Goal: Find specific page/section: Find specific page/section

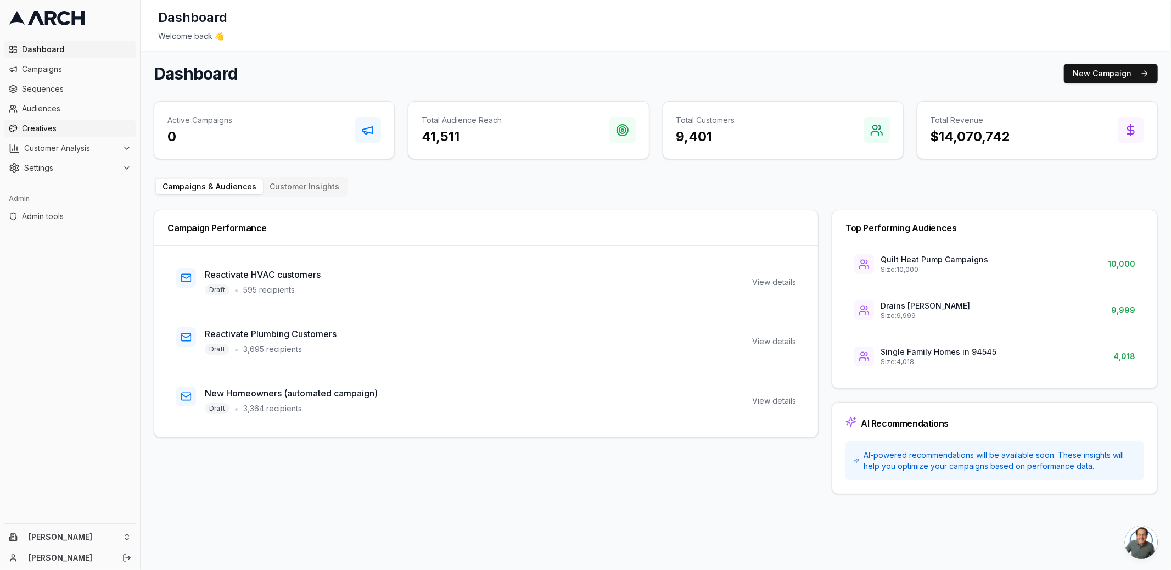
click at [103, 127] on span "Creatives" at bounding box center [76, 128] width 109 height 11
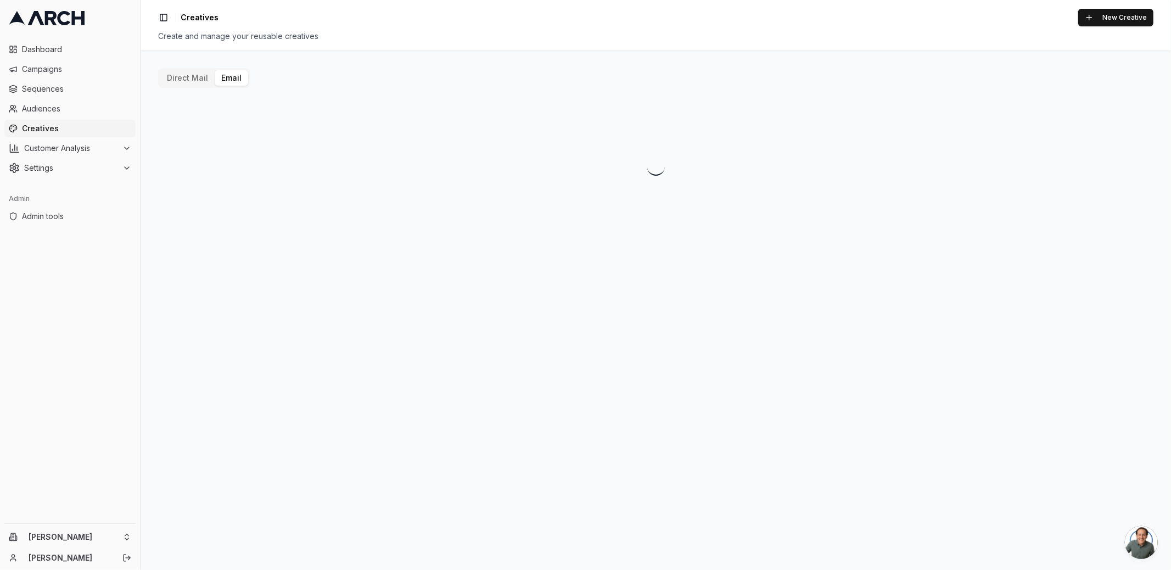
click at [236, 79] on button "Email" at bounding box center [231, 77] width 33 height 15
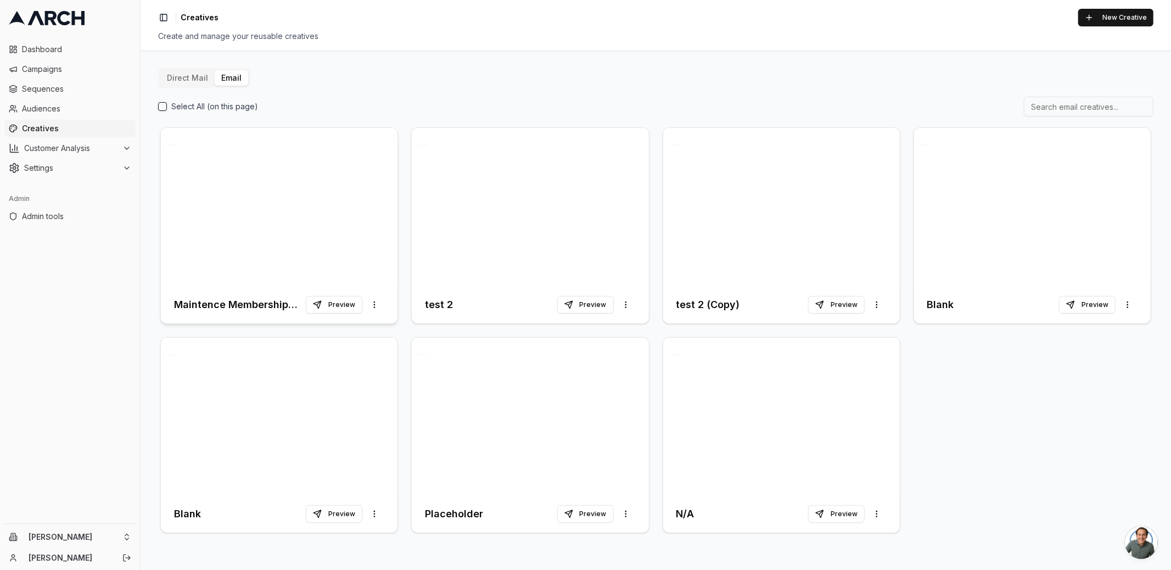
click at [259, 185] on div at bounding box center [279, 207] width 237 height 158
click at [345, 303] on button "Preview" at bounding box center [334, 305] width 57 height 18
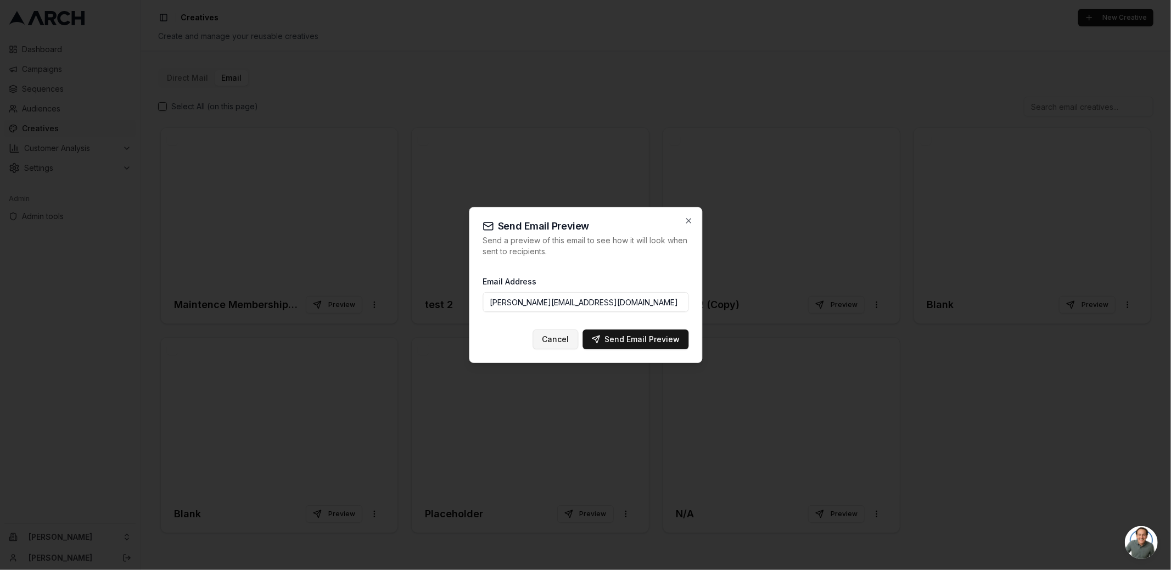
click at [560, 345] on button "Cancel" at bounding box center [556, 339] width 46 height 20
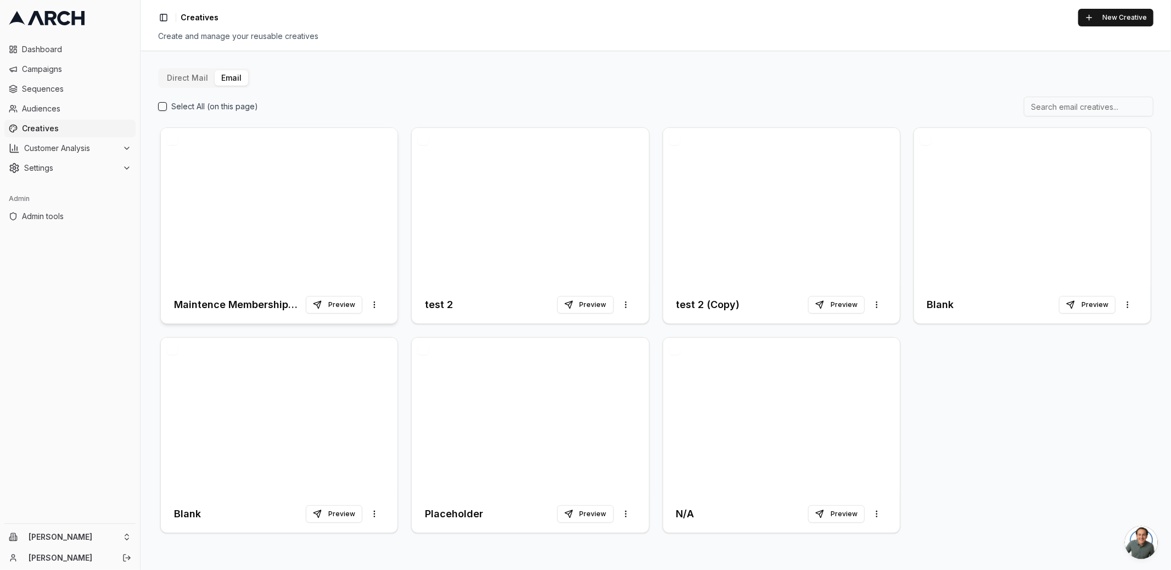
click at [255, 202] on div at bounding box center [279, 207] width 237 height 158
click at [111, 533] on html "Dashboard Campaigns Sequences Audiences Creatives Customer Analysis Settings Ad…" at bounding box center [585, 285] width 1171 height 570
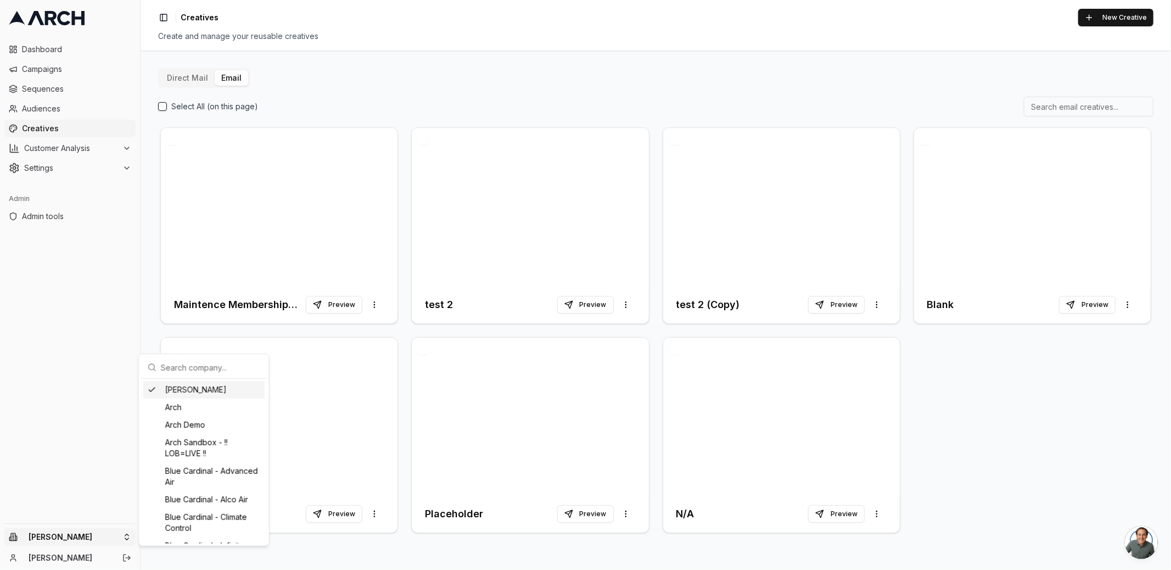
click at [81, 169] on html "Dashboard Campaigns Sequences Audiences Creatives Customer Analysis Settings Ad…" at bounding box center [585, 285] width 1171 height 570
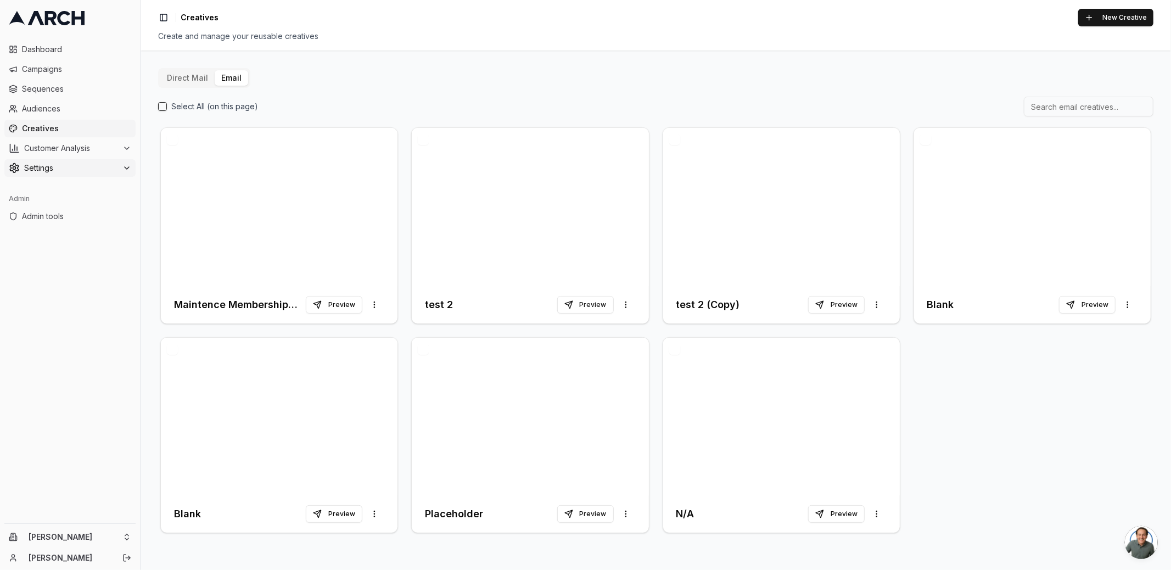
click at [73, 168] on span "Settings" at bounding box center [71, 168] width 94 height 11
click at [82, 256] on span "Email Sending Preferences" at bounding box center [79, 255] width 78 height 11
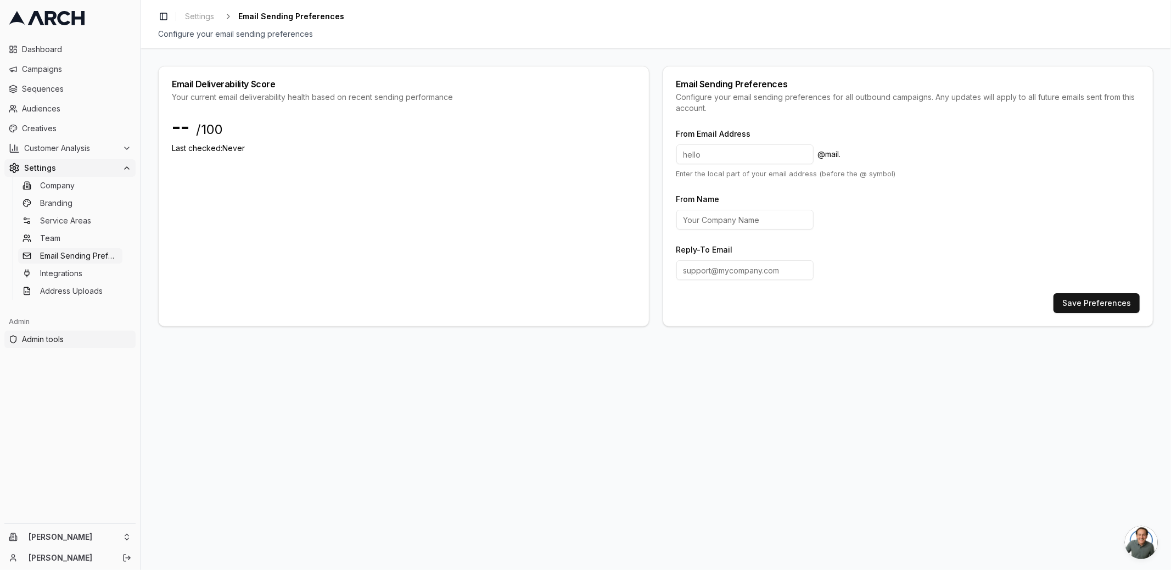
click at [79, 342] on span "Admin tools" at bounding box center [76, 339] width 109 height 11
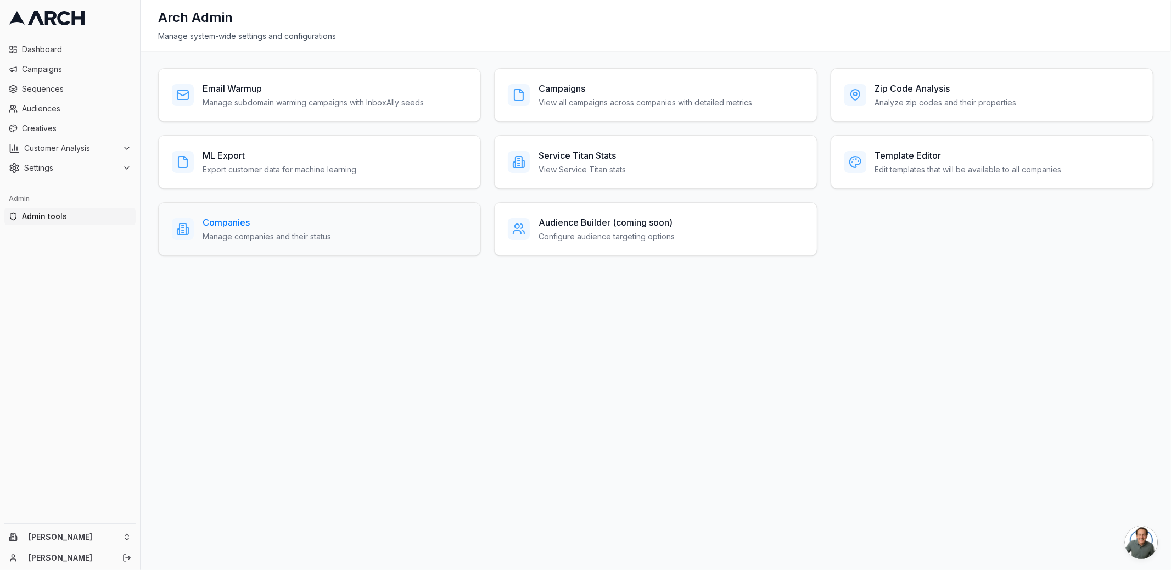
click at [345, 232] on div "Companies Manage companies and their status" at bounding box center [319, 229] width 295 height 26
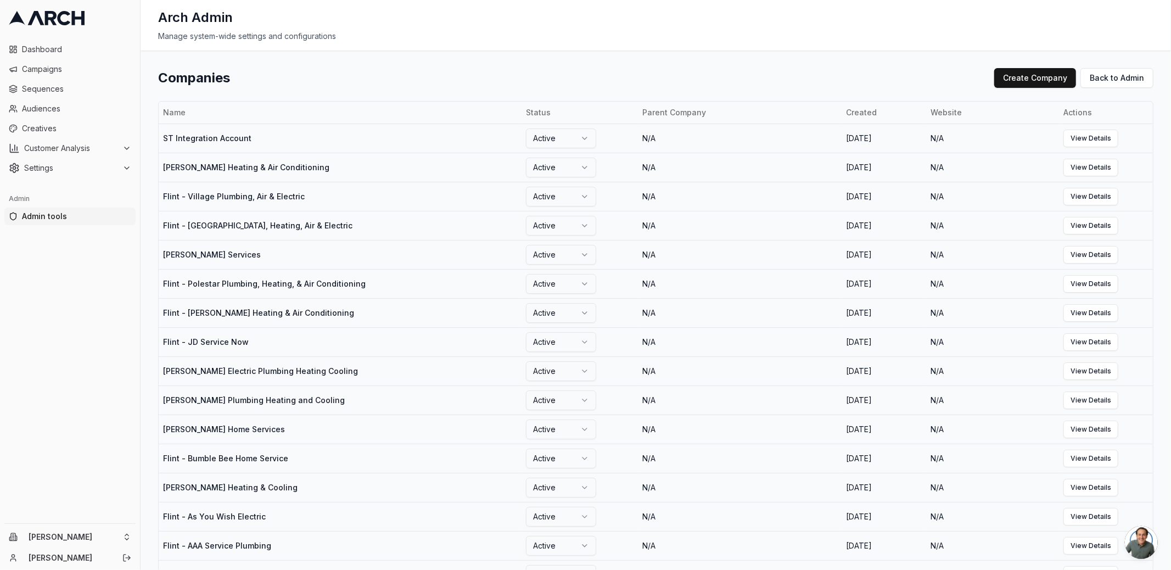
click at [627, 59] on div "Companies Create Company Back to Admin Name Status Parent Company Created Websi…" at bounding box center [656, 310] width 1031 height 519
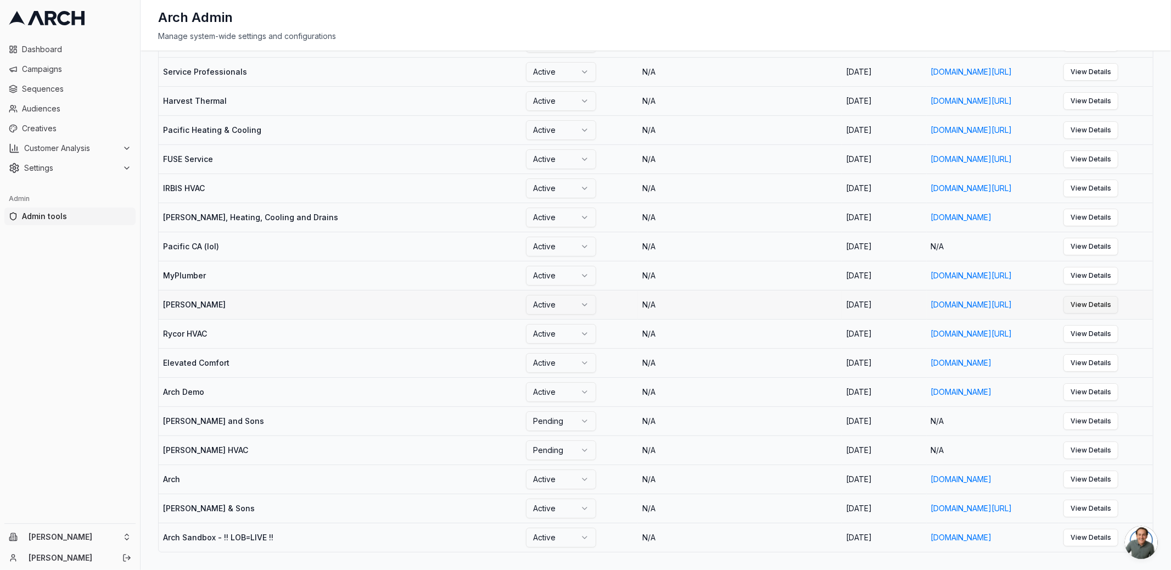
click at [1111, 303] on link "View Details" at bounding box center [1091, 305] width 55 height 18
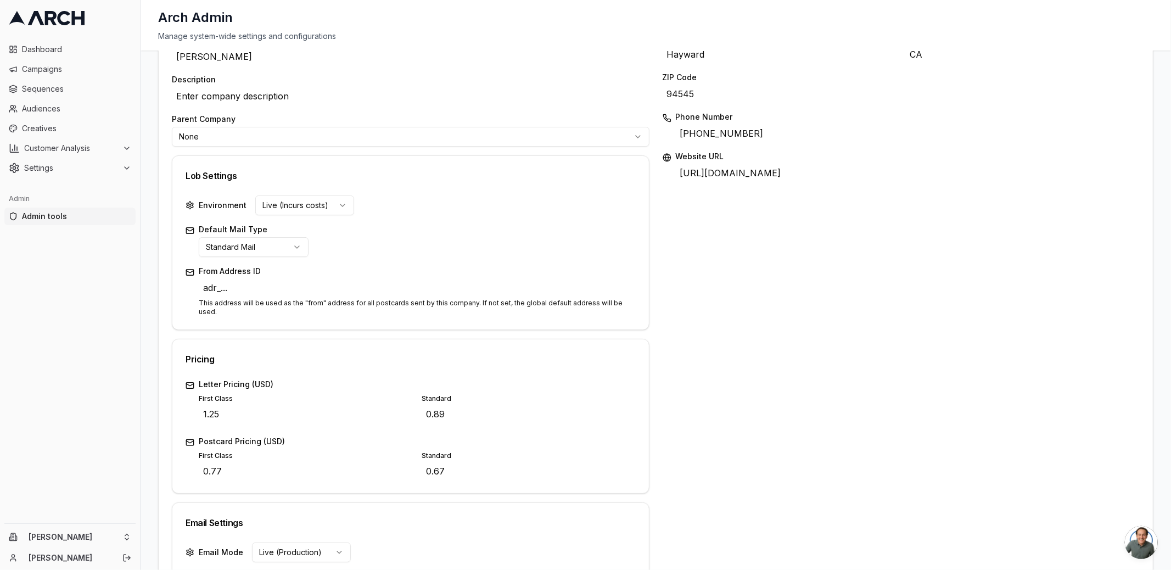
scroll to position [357, 0]
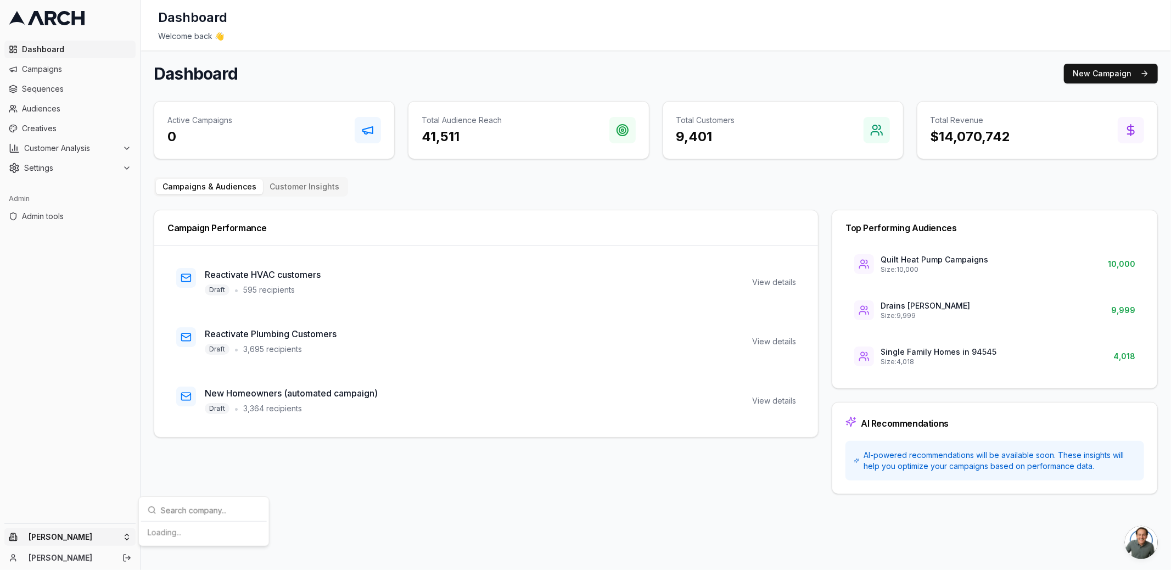
click at [121, 535] on html "Dashboard Campaigns Sequences Audiences Creatives Customer Analysis Settings Ad…" at bounding box center [585, 285] width 1171 height 570
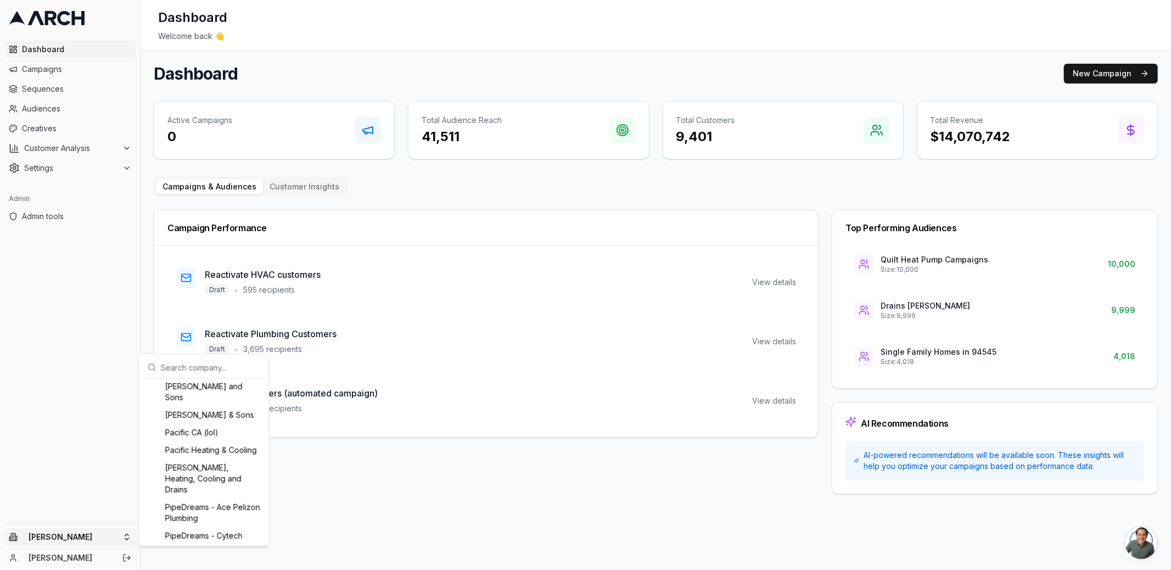
scroll to position [1164, 0]
click at [206, 518] on div "Vertex Mechanical" at bounding box center [203, 515] width 121 height 18
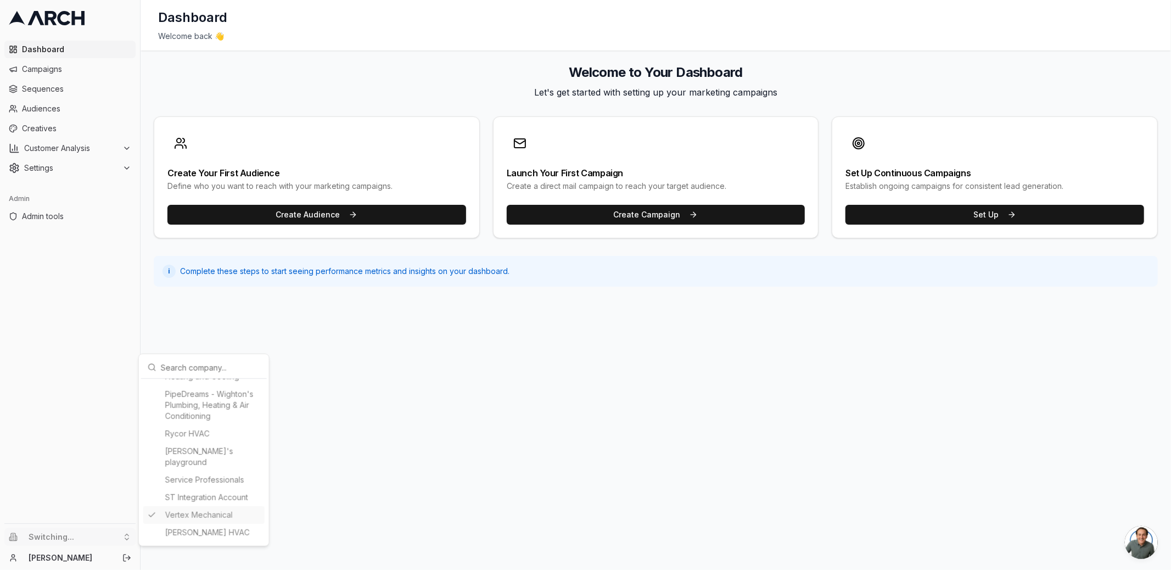
click at [90, 103] on html "Dashboard Campaigns Sequences Audiences Creatives Customer Analysis Settings Ad…" at bounding box center [585, 285] width 1171 height 570
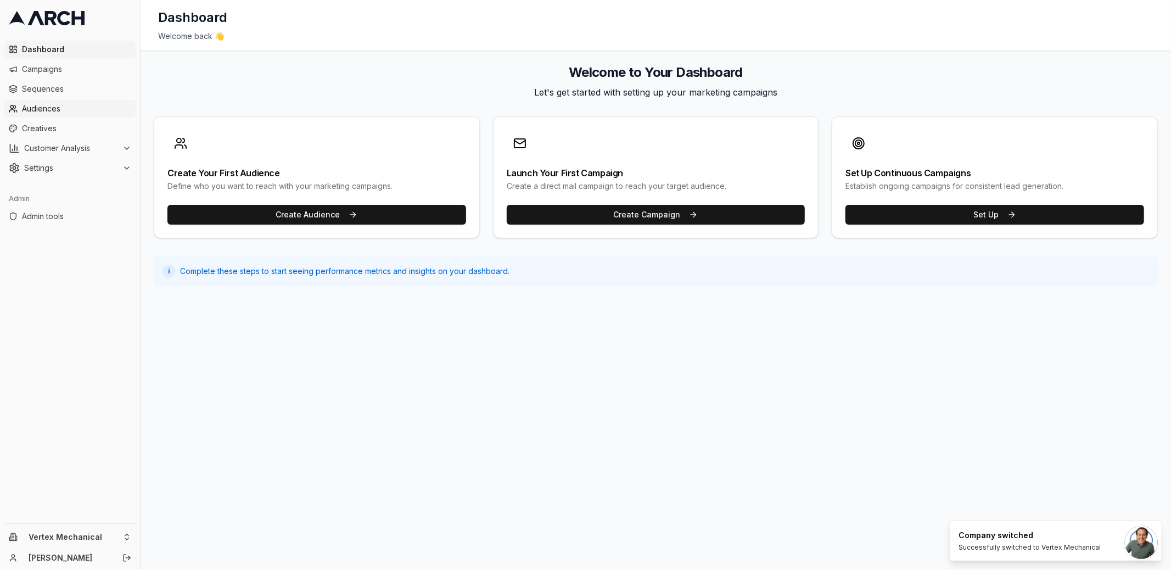
click at [80, 105] on span "Audiences" at bounding box center [76, 108] width 109 height 11
